Goal: Task Accomplishment & Management: Manage account settings

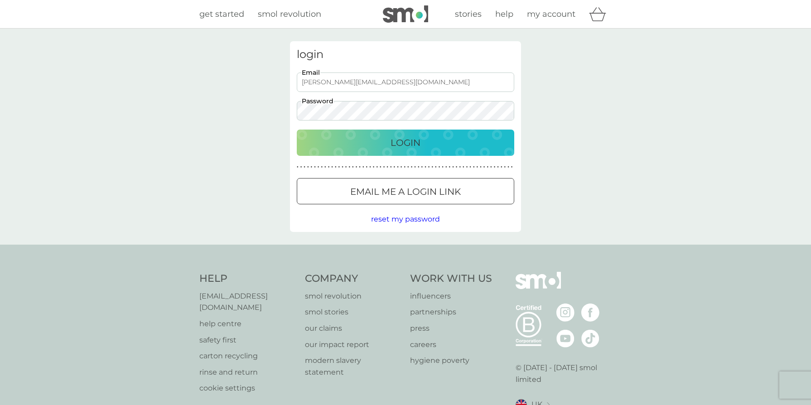
click at [430, 151] on button "Login" at bounding box center [406, 143] width 218 height 26
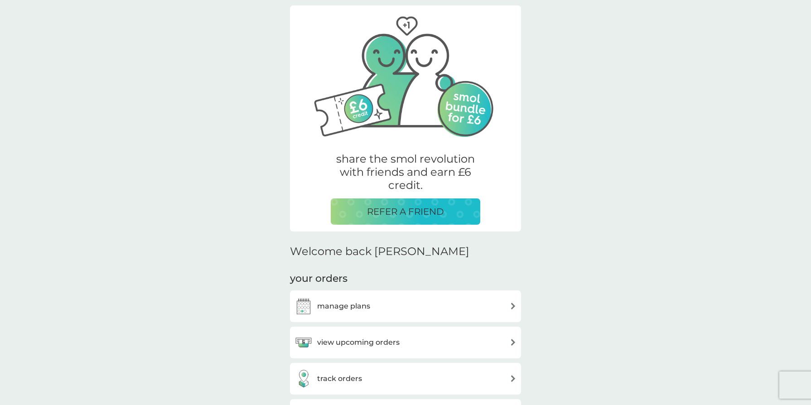
scroll to position [49, 0]
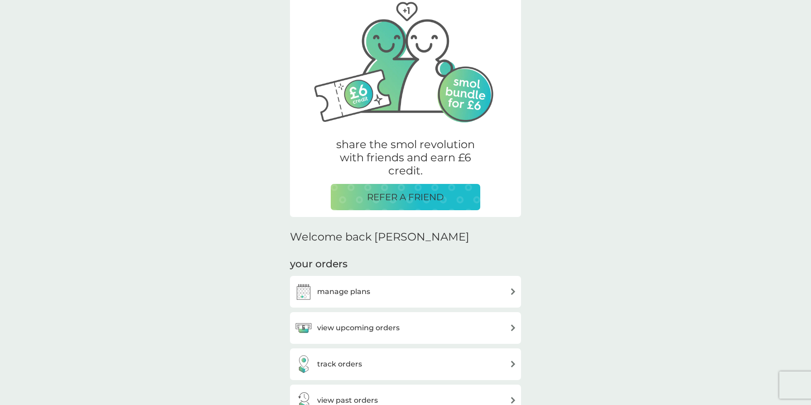
click at [482, 328] on div "view upcoming orders" at bounding box center [406, 328] width 222 height 18
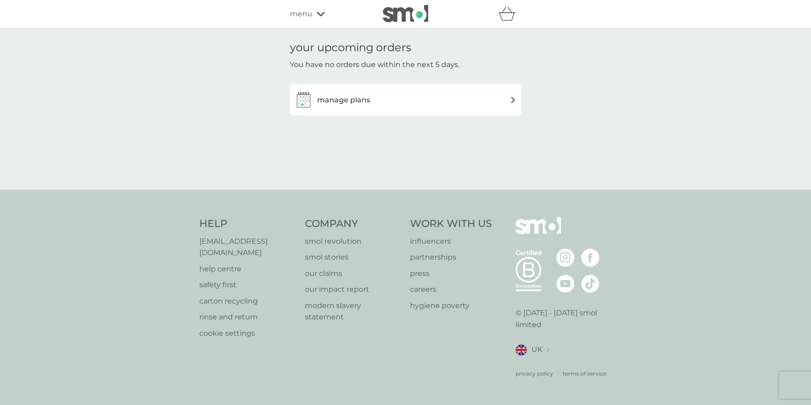
click at [514, 103] on img at bounding box center [513, 100] width 7 height 7
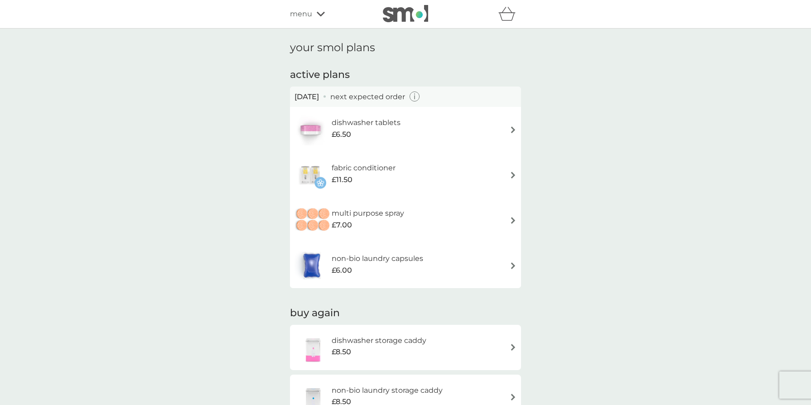
click at [487, 270] on div "non-bio laundry capsules £6.00" at bounding box center [406, 266] width 222 height 32
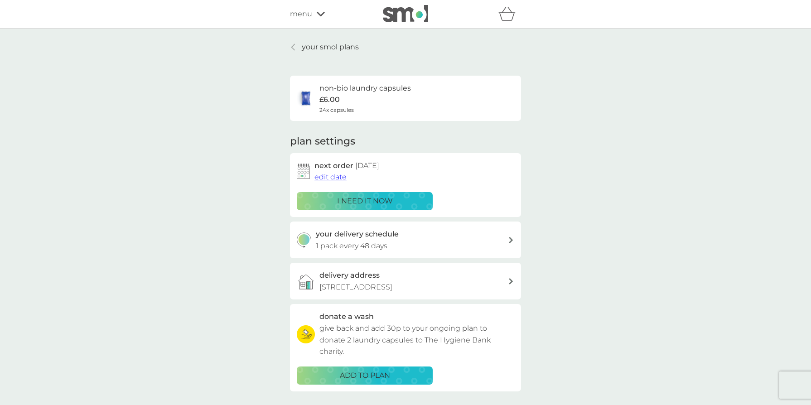
click at [511, 239] on icon at bounding box center [511, 240] width 4 height 6
select select "49"
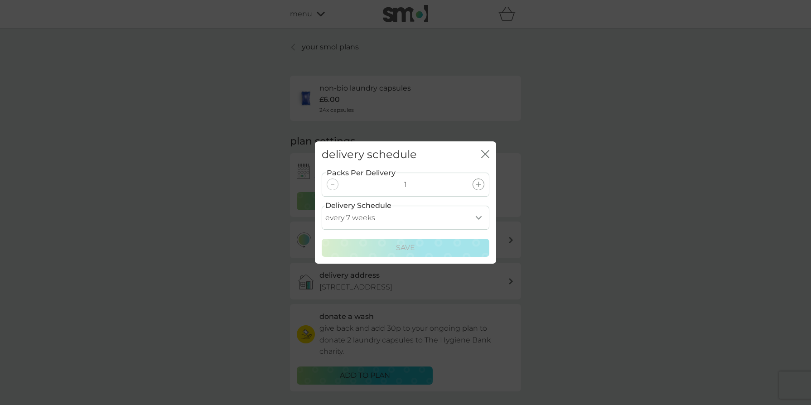
click at [481, 157] on div "delivery schedule close" at bounding box center [405, 154] width 181 height 27
click at [487, 151] on icon "close" at bounding box center [485, 154] width 8 height 8
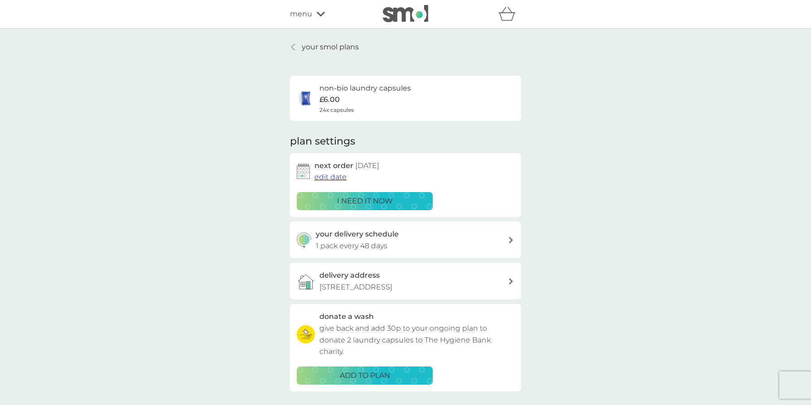
click at [319, 15] on icon at bounding box center [321, 13] width 8 height 5
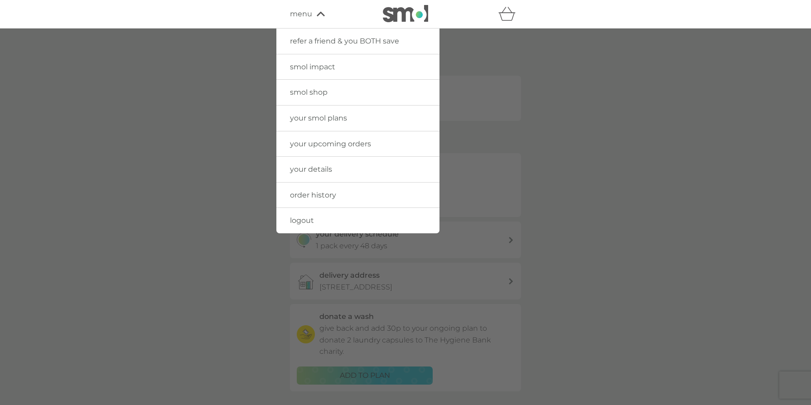
click at [310, 194] on span "order history" at bounding box center [313, 195] width 46 height 9
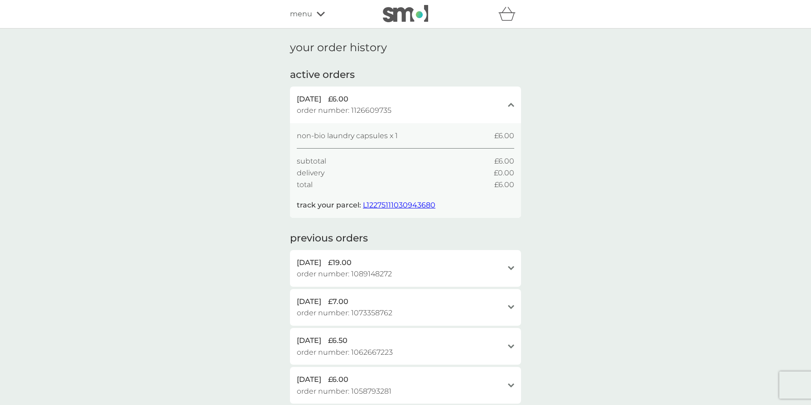
click at [395, 204] on span "L12275111030943680" at bounding box center [399, 205] width 73 height 9
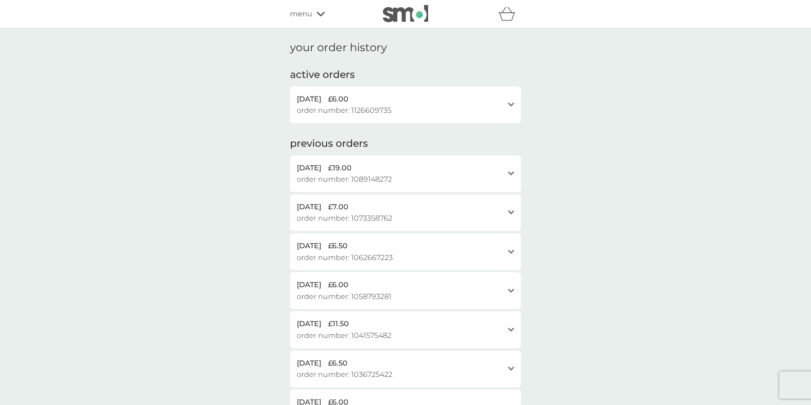
click at [314, 7] on div "refer a friend & you BOTH save smol impact smol shop your smol plans your upcom…" at bounding box center [405, 14] width 231 height 18
click at [314, 16] on div "menu" at bounding box center [328, 14] width 77 height 12
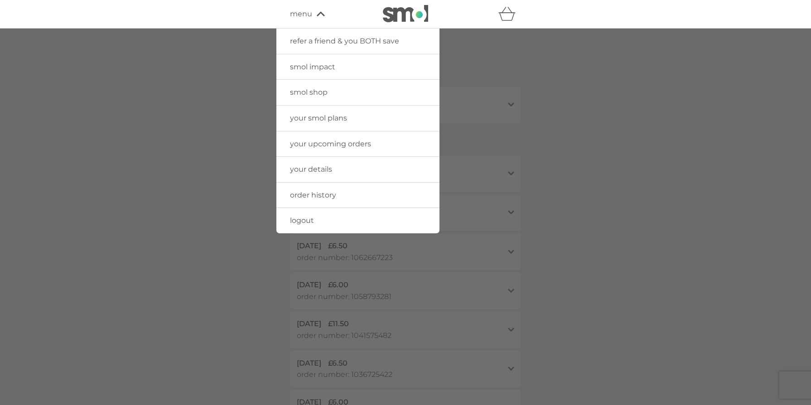
click at [300, 221] on span "logout" at bounding box center [302, 220] width 24 height 9
